Goal: Book appointment/travel/reservation

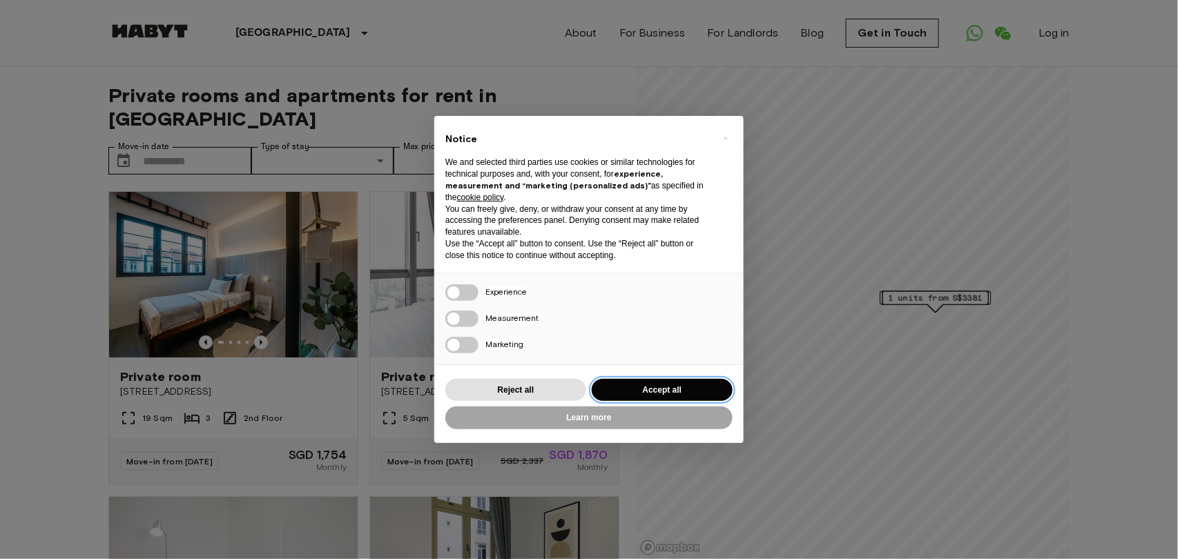
click at [672, 390] on button "Accept all" at bounding box center [662, 390] width 141 height 23
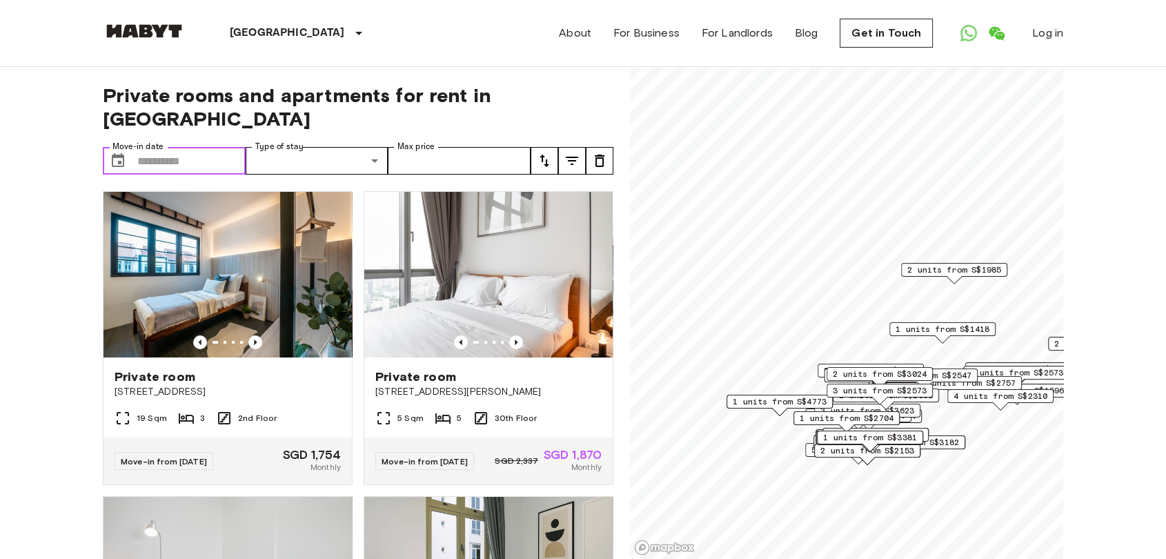
click at [177, 147] on input "Move-in date" at bounding box center [191, 161] width 108 height 28
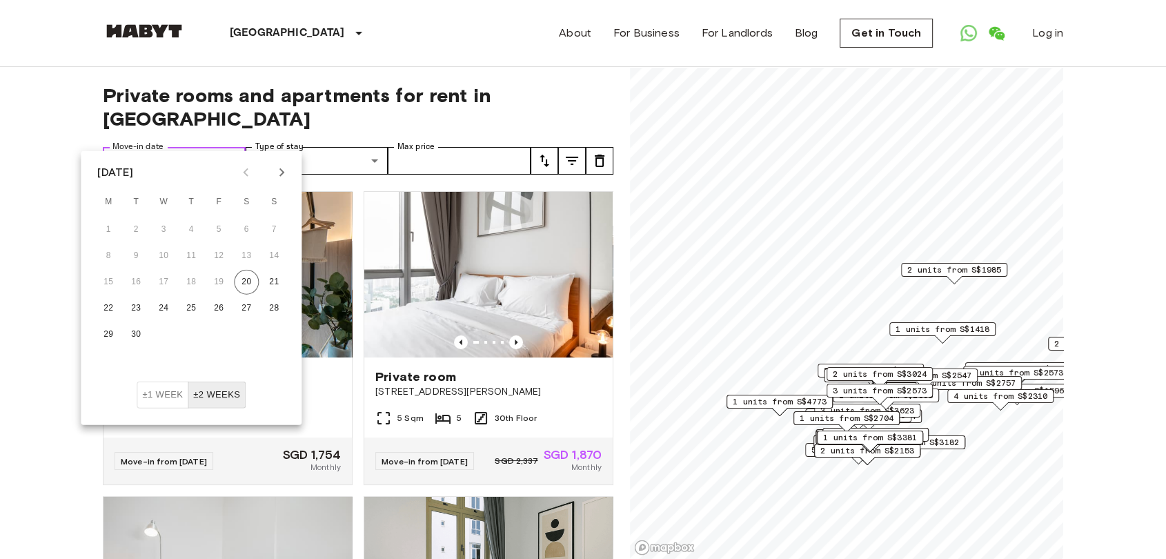
click at [177, 147] on input "Move-in date" at bounding box center [191, 161] width 108 height 28
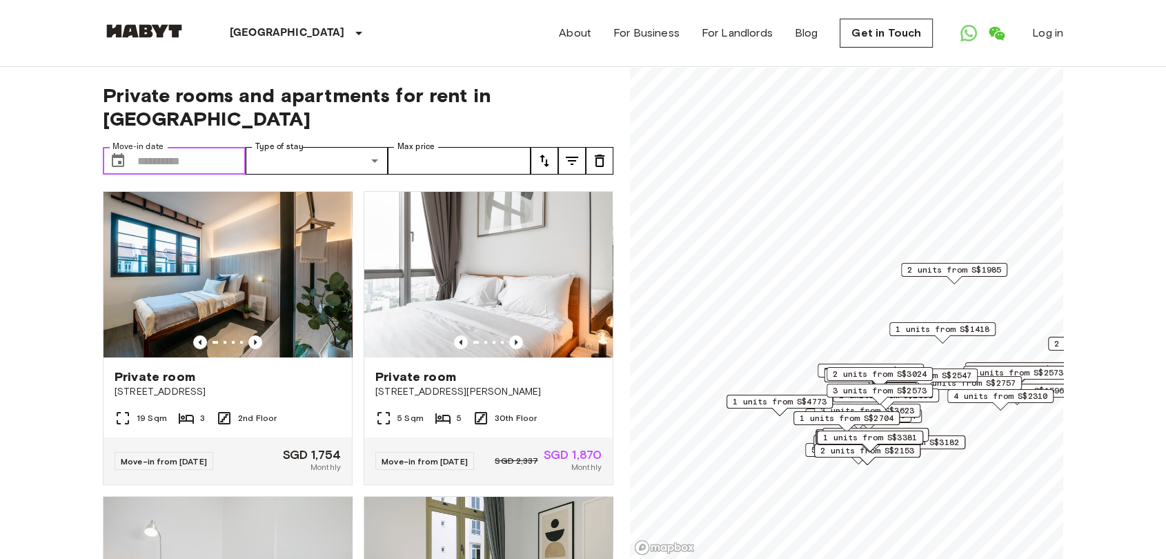
click at [177, 147] on input "Move-in date" at bounding box center [191, 161] width 108 height 28
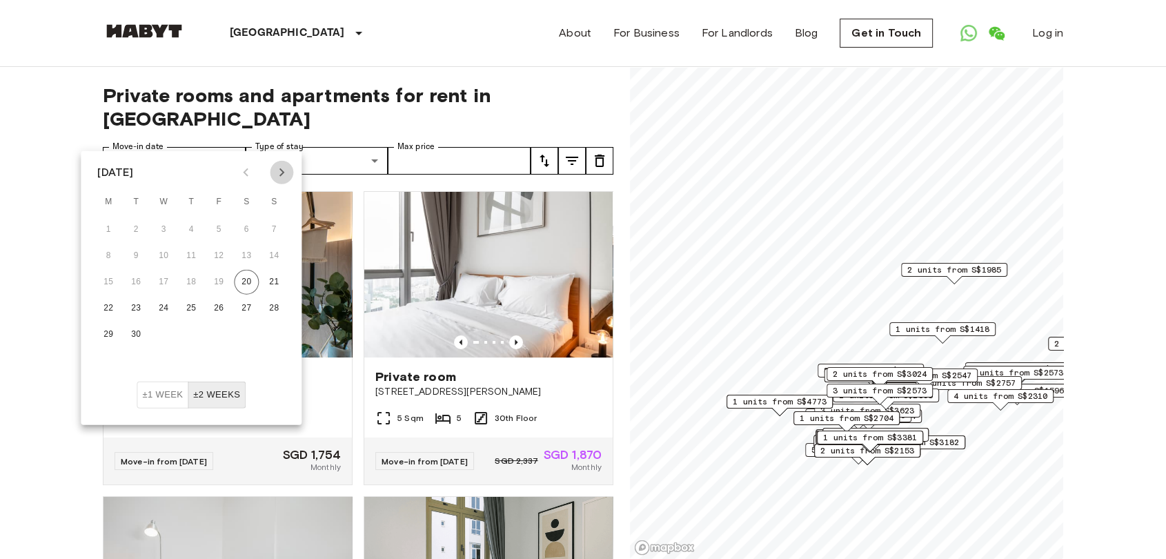
click at [284, 177] on icon "Next month" at bounding box center [281, 172] width 17 height 17
click at [168, 228] on button "1" at bounding box center [163, 229] width 25 height 25
type input "**********"
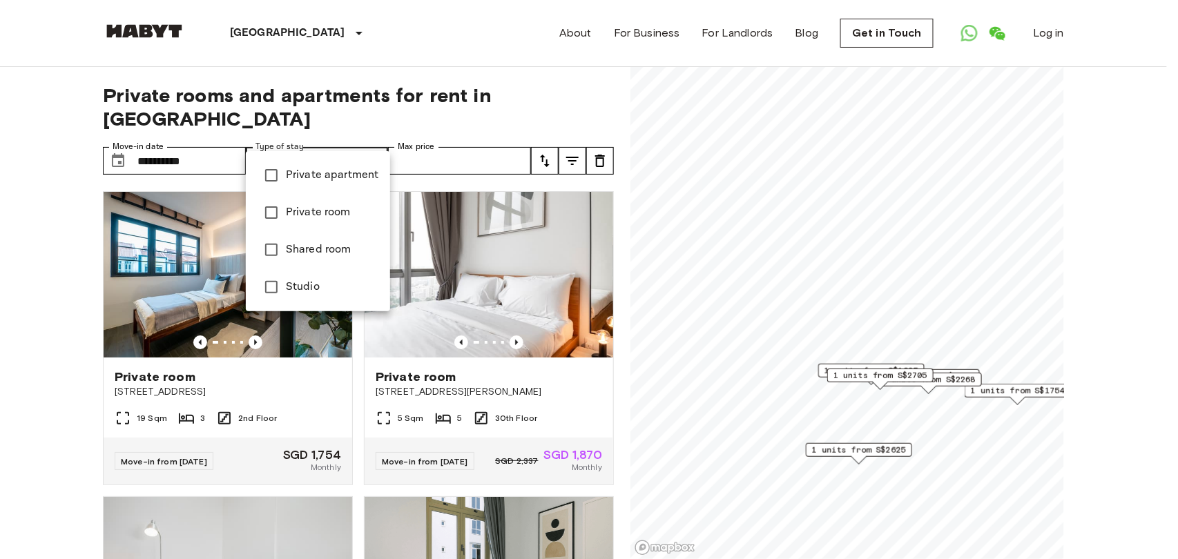
click at [345, 178] on span "Private apartment" at bounding box center [332, 175] width 93 height 17
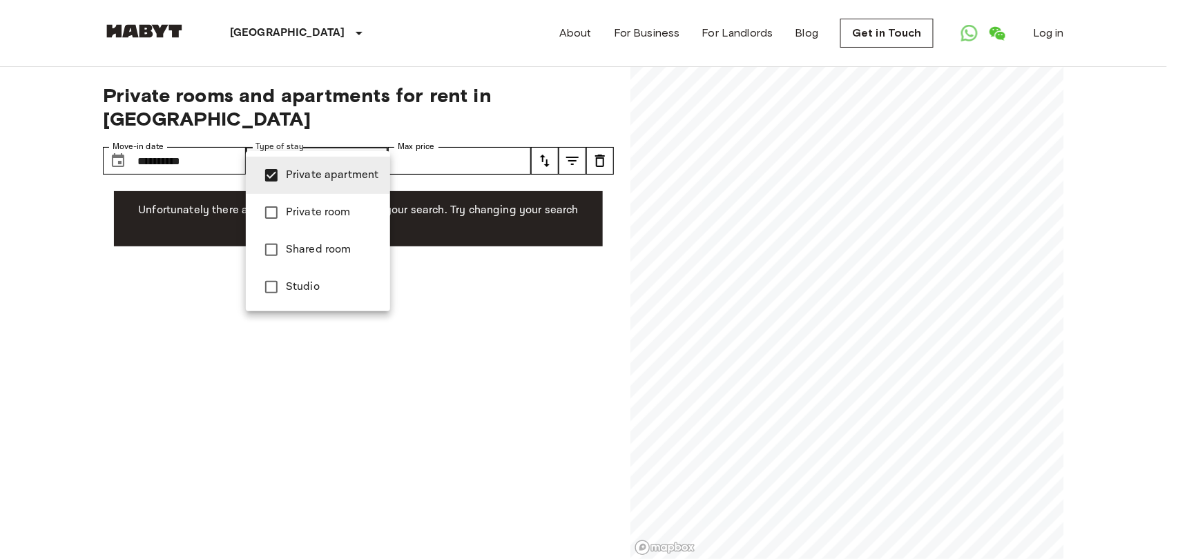
click at [321, 219] on span "Private room" at bounding box center [332, 212] width 93 height 17
click at [296, 293] on span "Studio" at bounding box center [332, 287] width 93 height 17
click at [309, 246] on span "Shared room" at bounding box center [332, 250] width 93 height 17
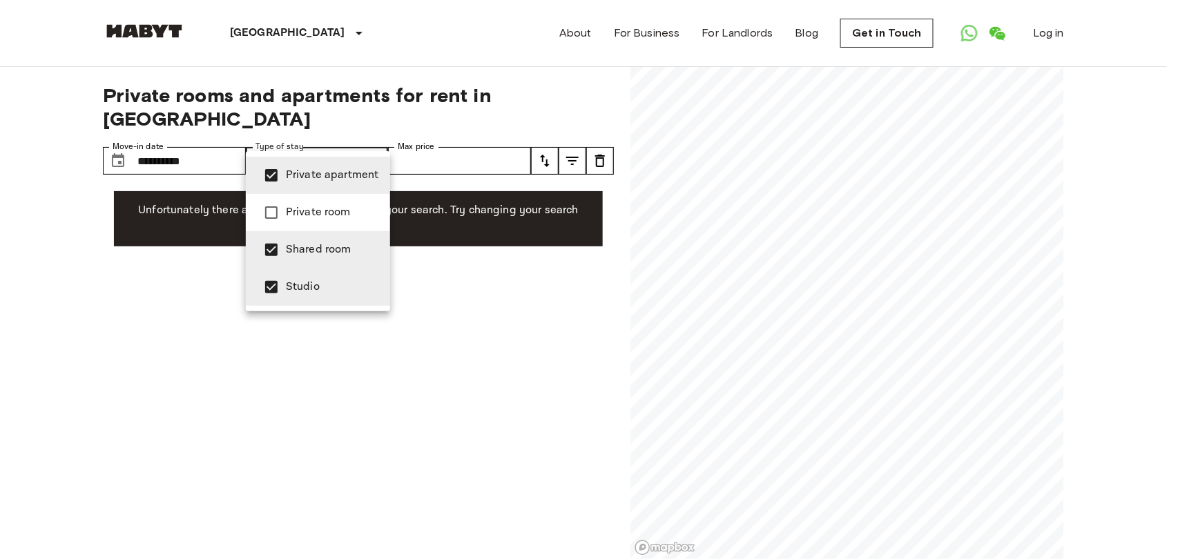
click at [306, 212] on span "Private room" at bounding box center [332, 212] width 93 height 17
type input "**********"
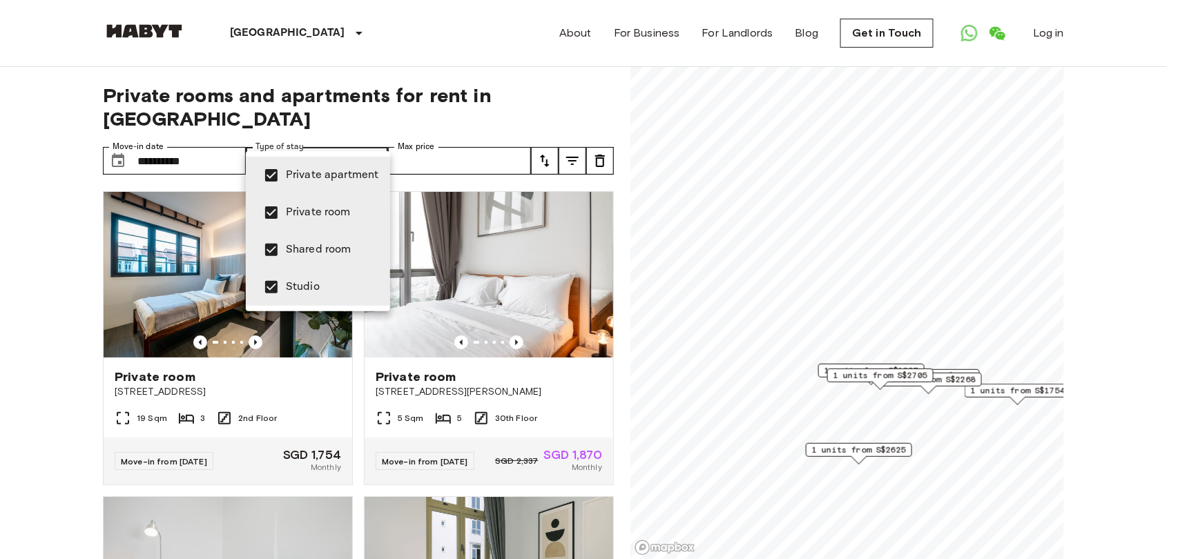
click at [320, 119] on div at bounding box center [589, 279] width 1178 height 559
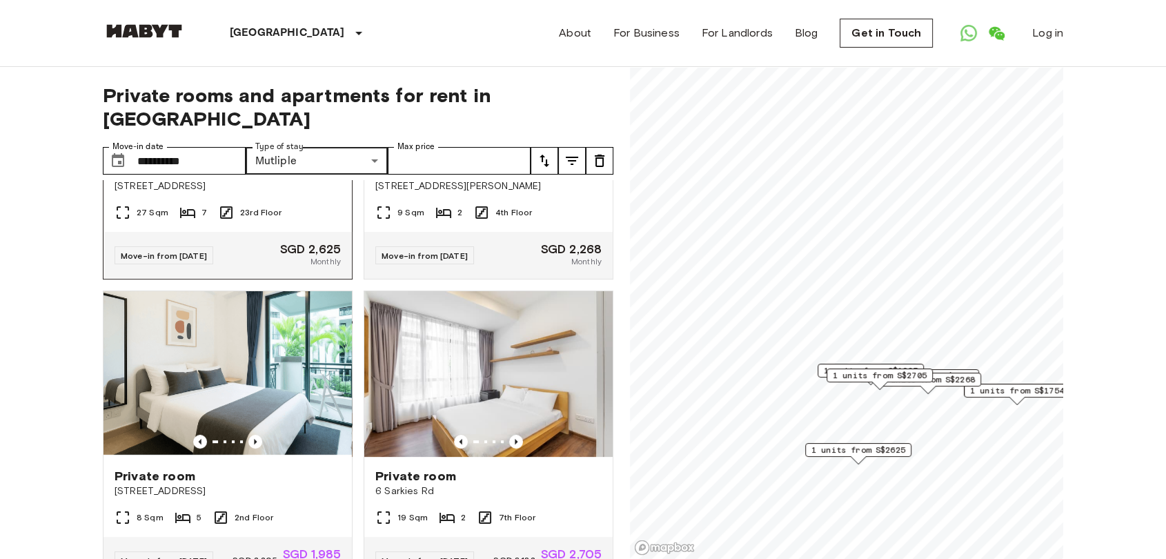
scroll to position [593, 0]
